Goal: Task Accomplishment & Management: Use online tool/utility

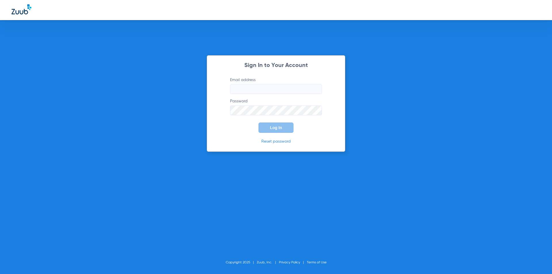
type input "referral@drmichaelnugent.com"
click at [128, 97] on div "Sign In to Your Account Email address referral@drmichaelnugent.com Password Log…" at bounding box center [276, 137] width 552 height 274
click at [271, 127] on span "Log In" at bounding box center [276, 127] width 12 height 5
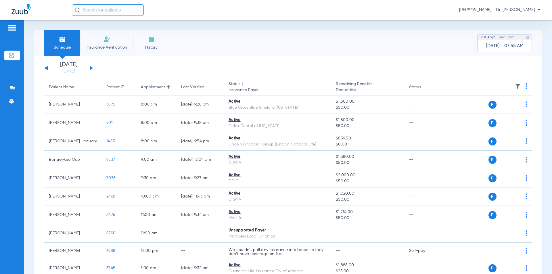
click at [93, 68] on button at bounding box center [91, 68] width 3 height 4
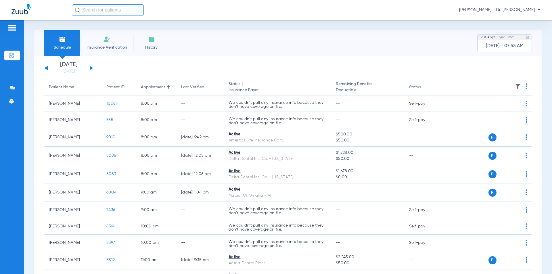
click at [46, 68] on button at bounding box center [45, 68] width 3 height 4
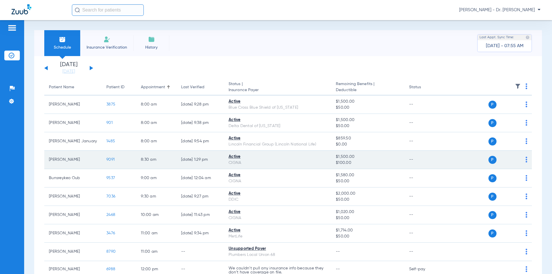
click at [525, 159] on img at bounding box center [526, 160] width 2 height 6
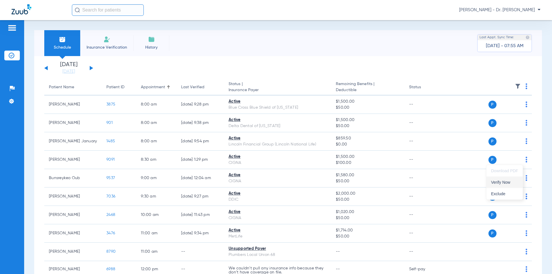
click at [501, 183] on span "Verify Now" at bounding box center [504, 182] width 27 height 4
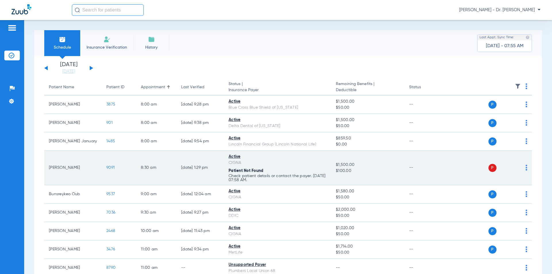
click at [111, 169] on span "9091" at bounding box center [110, 168] width 8 height 4
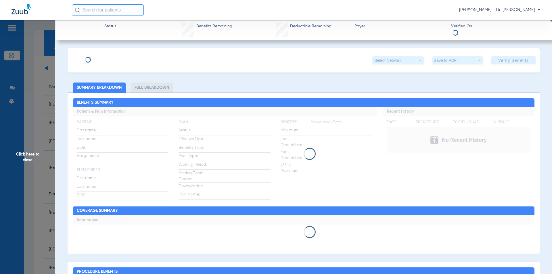
type input "Joshua"
type input "Weaver"
type input "02/03/1978"
type input "421279011"
type input "3215856"
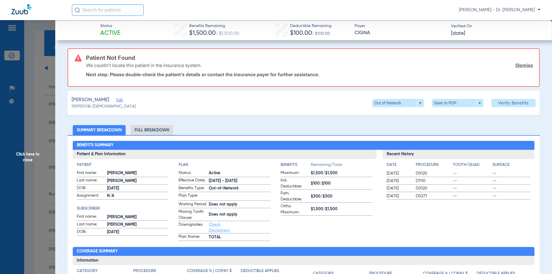
click at [124, 59] on h3 "Patient Not Found" at bounding box center [309, 58] width 447 height 6
click at [122, 100] on span "Edit" at bounding box center [118, 100] width 5 height 5
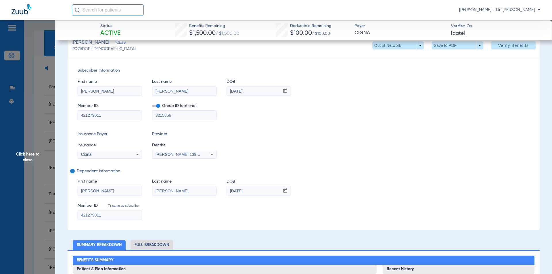
scroll to position [86, 0]
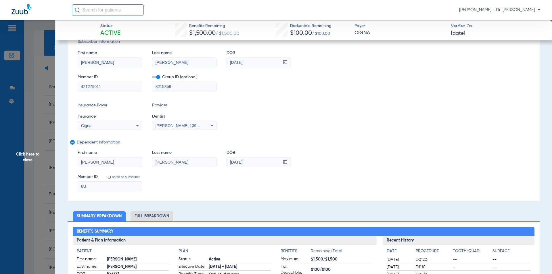
type input "U"
type input "u"
drag, startPoint x: 66, startPoint y: 189, endPoint x: 13, endPoint y: 118, distance: 88.7
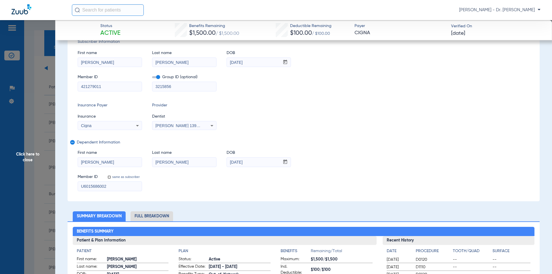
type input "U6015686002"
click at [114, 86] on input "421279011" at bounding box center [110, 86] width 64 height 9
type input "4"
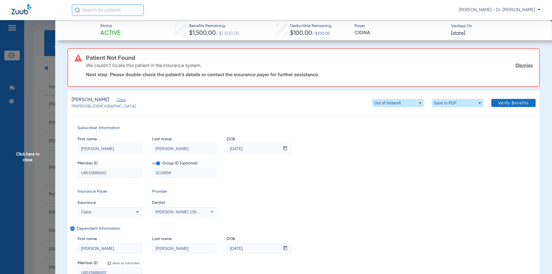
type input "U6015686002"
drag, startPoint x: 507, startPoint y: 106, endPoint x: 505, endPoint y: 101, distance: 4.9
click at [507, 106] on span at bounding box center [513, 103] width 44 height 14
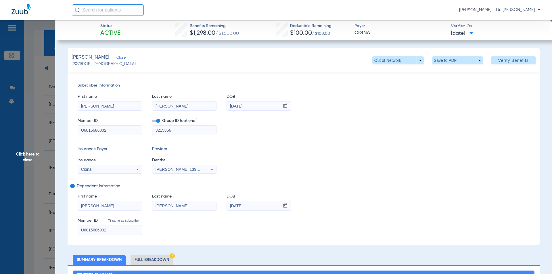
click at [30, 160] on span "Click here to close" at bounding box center [27, 157] width 55 height 274
